Goal: Transaction & Acquisition: Purchase product/service

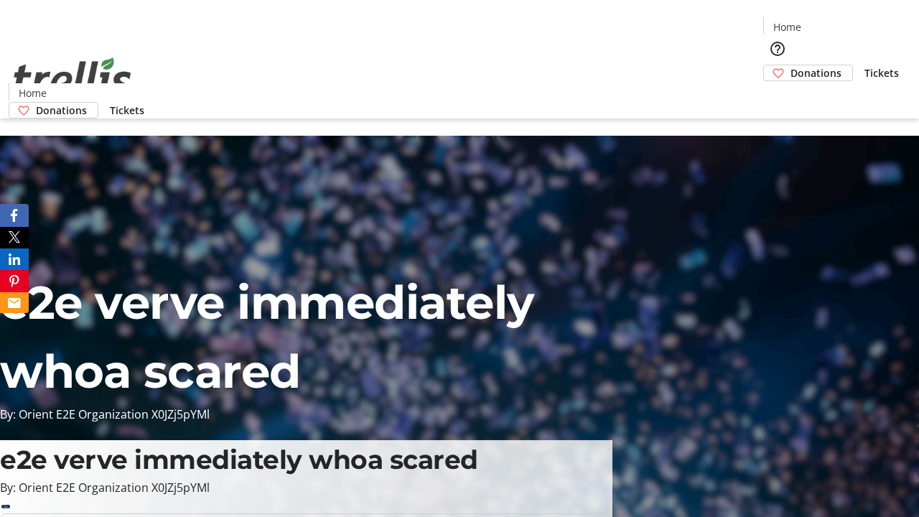
click at [790, 65] on span "Donations" at bounding box center [815, 72] width 51 height 15
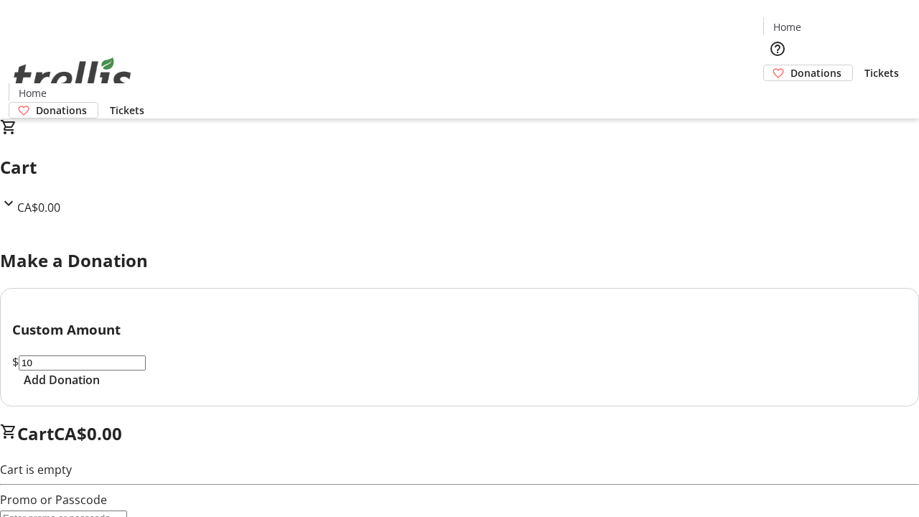
click at [100, 388] on span "Add Donation" at bounding box center [62, 379] width 76 height 17
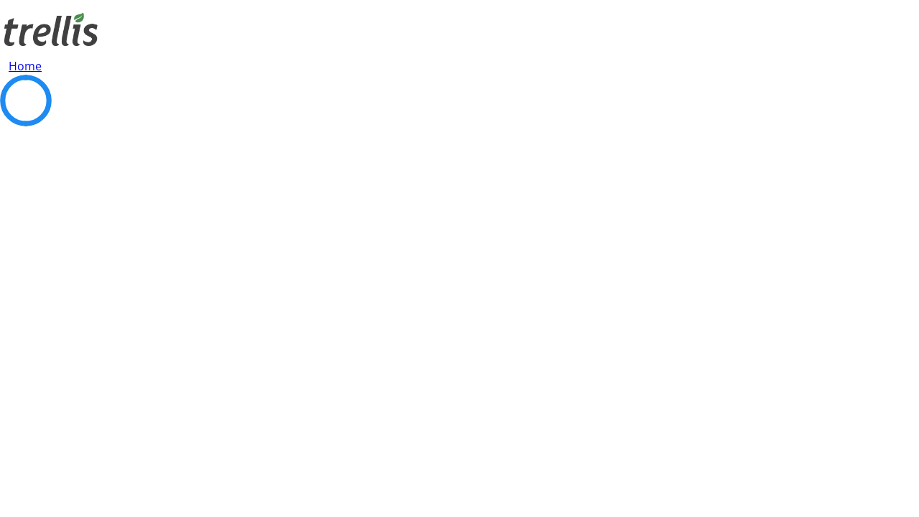
select select "CA"
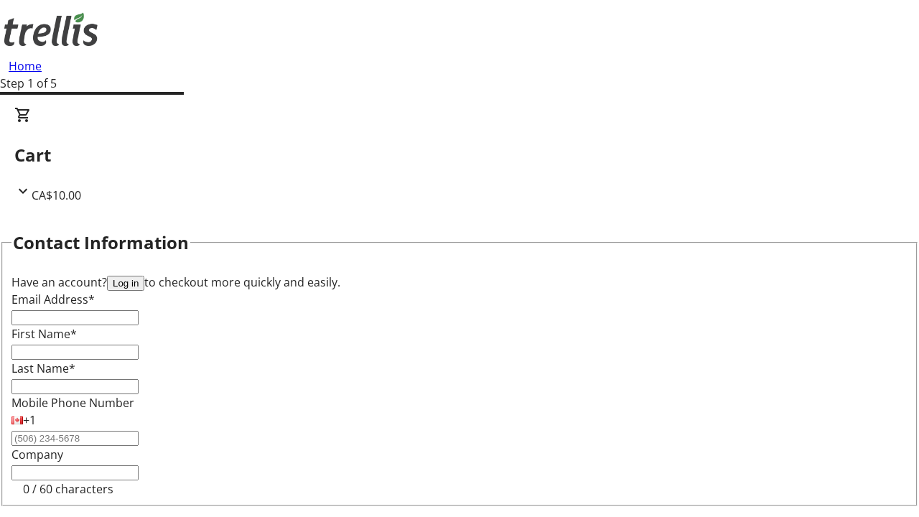
click at [144, 276] on button "Log in" at bounding box center [125, 283] width 37 height 15
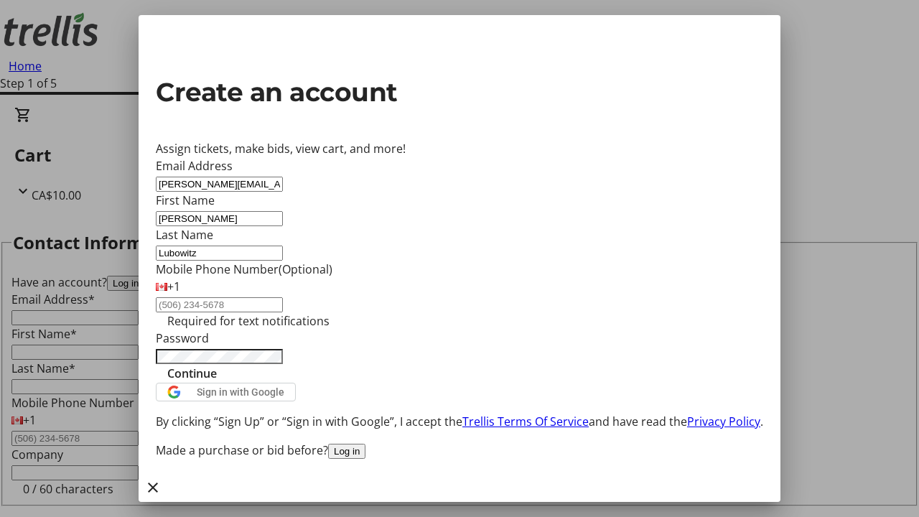
type input "Lubowitz"
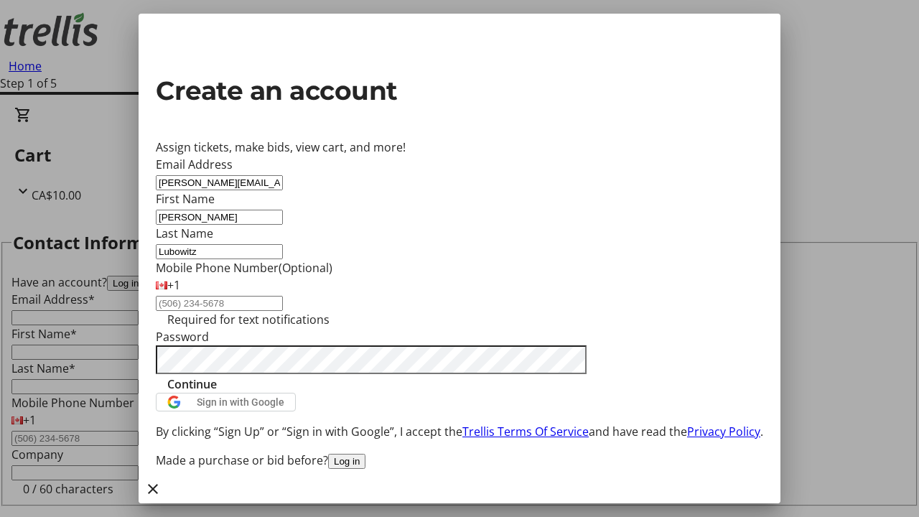
click at [217, 393] on span "Continue" at bounding box center [192, 383] width 50 height 17
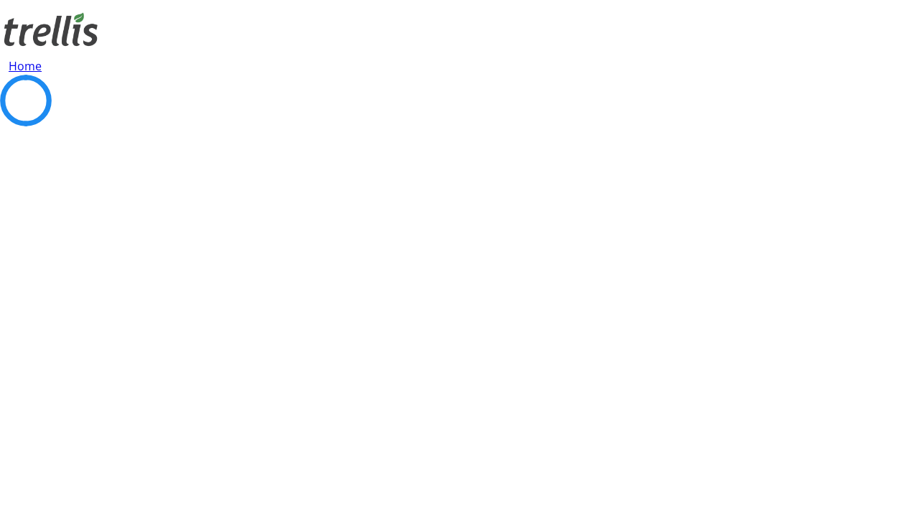
scroll to position [192, 0]
select select "BC"
select select "CA"
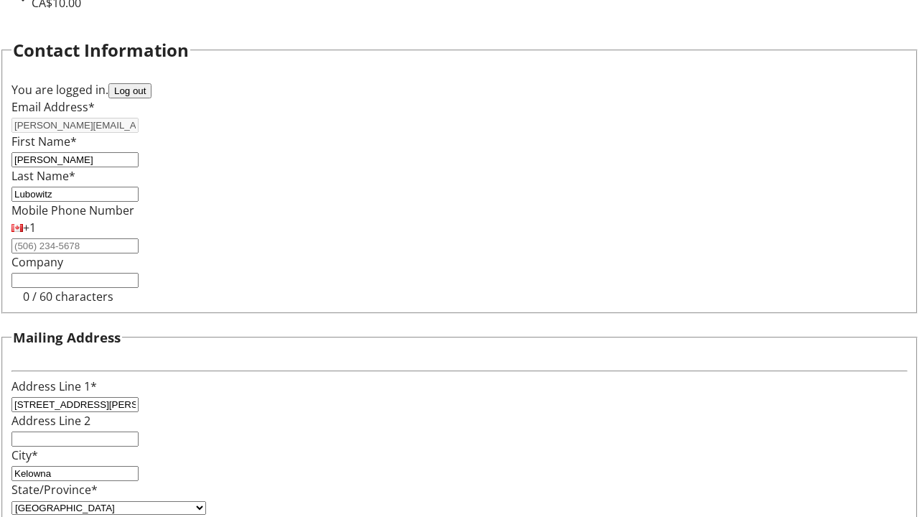
select select "BC"
select select "CA"
